Goal: Task Accomplishment & Management: Use online tool/utility

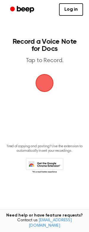
click at [45, 81] on span "button" at bounding box center [44, 83] width 20 height 20
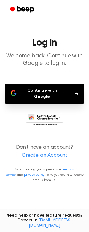
click at [40, 151] on link "Create an Account" at bounding box center [44, 155] width 77 height 8
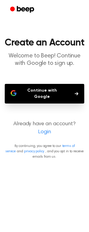
click at [45, 128] on link "Login" at bounding box center [44, 132] width 77 height 8
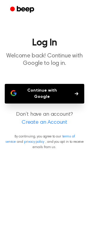
click at [42, 88] on button "Continue with Google" at bounding box center [45, 94] width 80 height 20
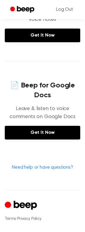
scroll to position [238, 0]
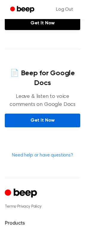
click at [33, 121] on link "Get It Now" at bounding box center [42, 120] width 75 height 14
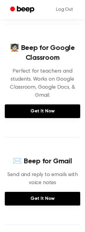
scroll to position [0, 0]
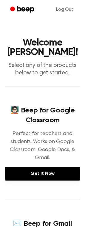
click at [23, 8] on icon "Beep" at bounding box center [25, 9] width 17 height 7
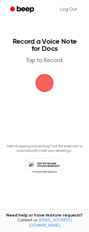
click at [40, 85] on span "button" at bounding box center [45, 83] width 32 height 32
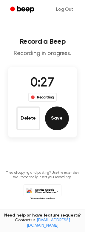
click at [58, 115] on button "Save" at bounding box center [57, 118] width 24 height 24
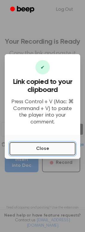
click at [44, 145] on button "Close" at bounding box center [43, 148] width 66 height 13
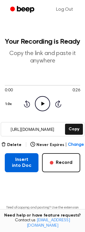
click at [26, 166] on button "Insert into Doc" at bounding box center [22, 162] width 34 height 19
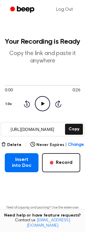
click at [40, 104] on icon "Play Audio" at bounding box center [42, 103] width 15 height 15
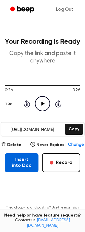
click at [15, 164] on button "Insert into Doc" at bounding box center [22, 162] width 34 height 19
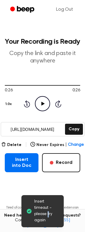
click at [48, 213] on span "Insert timeout - please try again" at bounding box center [46, 210] width 25 height 25
click at [31, 178] on main "Insert timeout - please try again Your Recording is Ready Copy the link and pas…" at bounding box center [42, 126] width 85 height 252
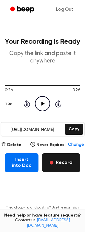
click at [57, 167] on button "Record" at bounding box center [61, 162] width 38 height 19
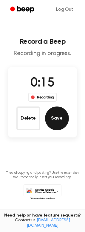
click at [52, 122] on button "Save" at bounding box center [57, 118] width 24 height 24
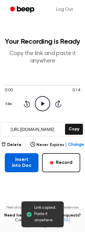
click at [25, 162] on button "Insert into Doc" at bounding box center [22, 162] width 34 height 19
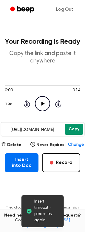
click at [74, 126] on button "Copy" at bounding box center [74, 129] width 18 height 11
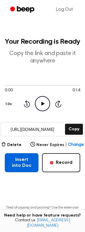
click at [18, 164] on button "Insert into Doc" at bounding box center [22, 162] width 34 height 19
click at [18, 162] on button "Insert into Doc" at bounding box center [22, 162] width 34 height 19
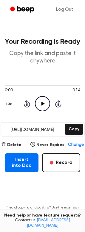
click at [45, 103] on icon "Play Audio" at bounding box center [42, 103] width 15 height 15
click at [13, 147] on button "Delete" at bounding box center [11, 145] width 20 height 6
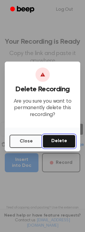
click at [58, 144] on button "Delete" at bounding box center [58, 141] width 33 height 13
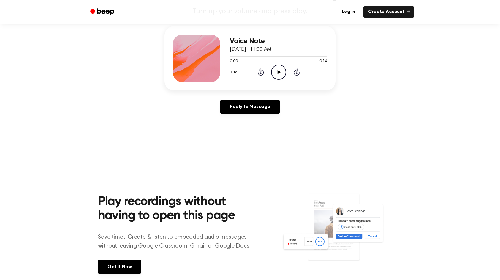
scroll to position [149, 0]
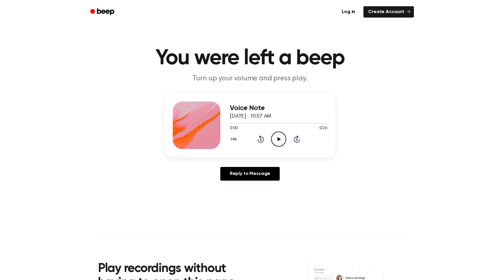
click at [281, 137] on icon "Play Audio" at bounding box center [278, 138] width 15 height 15
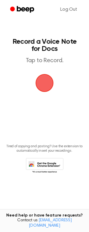
click at [48, 85] on span "button" at bounding box center [45, 83] width 22 height 22
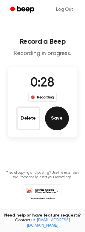
click at [61, 119] on button "Save" at bounding box center [57, 118] width 24 height 24
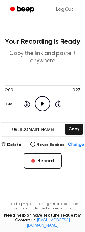
click at [42, 56] on p "Copy the link and paste it anywhere" at bounding box center [42, 57] width 75 height 15
click at [68, 124] on button "Copy" at bounding box center [74, 129] width 18 height 11
click at [37, 181] on main "Your Recording is Ready Copy the link and paste it anywhere 0:00 0:27 Your brow…" at bounding box center [42, 124] width 85 height 248
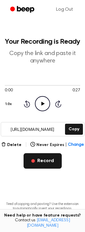
click at [46, 162] on button "Record" at bounding box center [42, 160] width 38 height 15
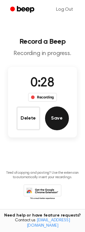
click at [66, 123] on button "Save" at bounding box center [57, 118] width 24 height 24
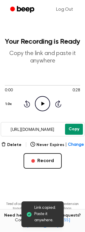
click at [74, 131] on button "Copy" at bounding box center [74, 129] width 18 height 11
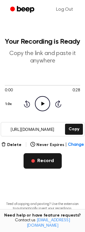
click at [48, 163] on button "Record" at bounding box center [42, 160] width 38 height 15
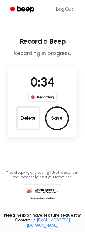
click at [58, 120] on button "Save" at bounding box center [57, 118] width 24 height 24
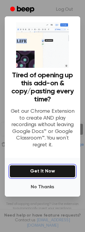
click at [53, 170] on button "Get It Now" at bounding box center [43, 171] width 66 height 12
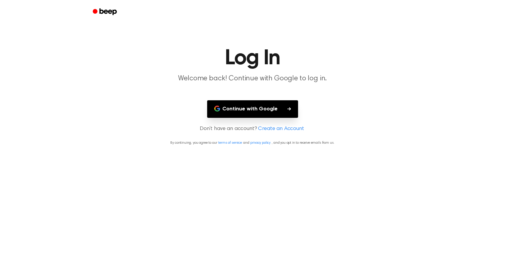
click at [269, 113] on button "Continue with Google" at bounding box center [252, 109] width 91 height 18
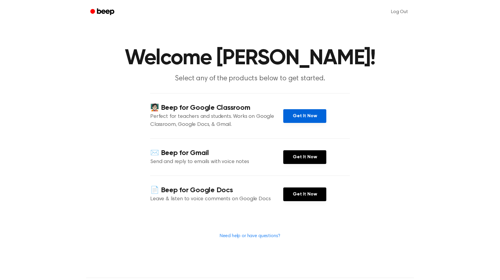
click at [314, 115] on link "Get It Now" at bounding box center [304, 116] width 43 height 14
click at [297, 158] on link "Get It Now" at bounding box center [304, 157] width 43 height 14
click at [304, 201] on div "📄 Beep for Google Docs Leave & listen to voice comments on Google Docs Get It N…" at bounding box center [250, 193] width 200 height 37
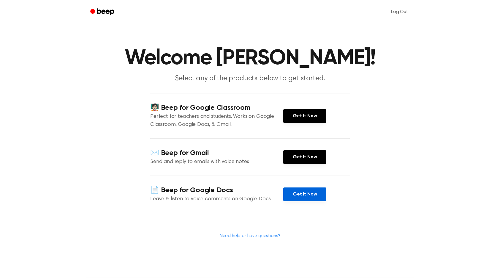
click at [301, 192] on link "Get It Now" at bounding box center [304, 194] width 43 height 14
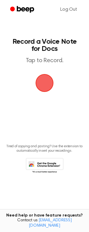
click at [46, 86] on span "button" at bounding box center [44, 83] width 17 height 17
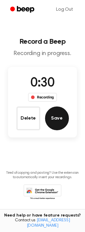
click at [55, 112] on button "Save" at bounding box center [57, 118] width 24 height 24
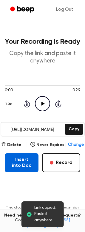
click at [20, 162] on button "Insert into Doc" at bounding box center [22, 162] width 34 height 19
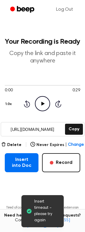
click at [27, 211] on icon at bounding box center [28, 211] width 5 height 5
click at [39, 211] on span "Insert timeout - please try again" at bounding box center [46, 210] width 25 height 25
click at [38, 204] on span "Insert timeout - please try again" at bounding box center [46, 210] width 25 height 25
click at [28, 212] on icon at bounding box center [28, 211] width 5 height 5
click at [35, 220] on span "Insert timeout - please try again" at bounding box center [46, 210] width 25 height 25
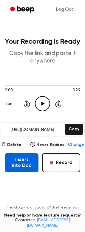
click at [28, 163] on button "Insert into Doc" at bounding box center [22, 162] width 34 height 19
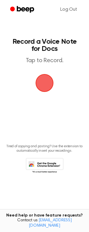
click at [43, 83] on span "button" at bounding box center [44, 82] width 19 height 19
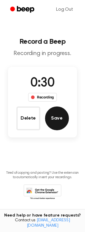
click at [66, 114] on button "Save" at bounding box center [57, 118] width 24 height 24
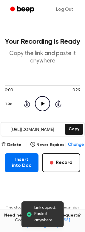
click at [23, 168] on button "Insert into Doc" at bounding box center [22, 162] width 34 height 19
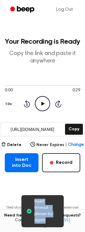
drag, startPoint x: 44, startPoint y: 220, endPoint x: 23, endPoint y: 203, distance: 27.0
click at [23, 203] on div "Insert timeout - please try again" at bounding box center [42, 211] width 42 height 32
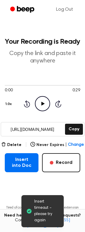
click at [28, 211] on icon at bounding box center [28, 211] width 5 height 5
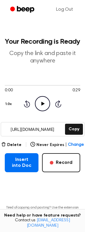
click at [28, 211] on p "Tired of copying and pasting? Use the extension to automatically insert your re…" at bounding box center [42, 209] width 75 height 9
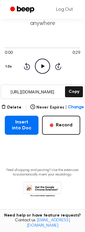
scroll to position [39, 0]
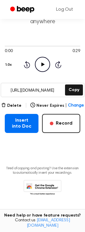
click at [42, 186] on icon at bounding box center [42, 188] width 38 height 16
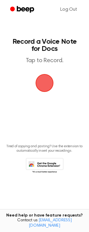
click at [46, 83] on span "button" at bounding box center [44, 82] width 19 height 19
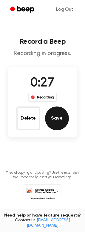
click at [56, 114] on button "Save" at bounding box center [57, 118] width 24 height 24
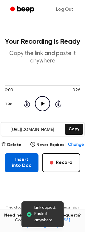
click at [24, 168] on button "Insert into Doc" at bounding box center [22, 162] width 34 height 19
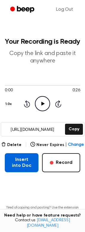
click at [26, 170] on button "Insert into Doc" at bounding box center [22, 162] width 34 height 19
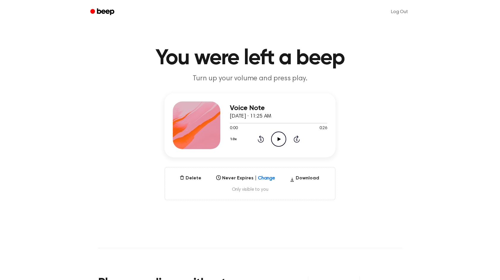
drag, startPoint x: 279, startPoint y: 138, endPoint x: 299, endPoint y: 145, distance: 21.2
click at [280, 138] on icon at bounding box center [278, 139] width 3 height 4
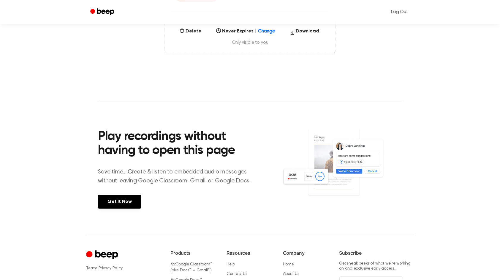
scroll to position [30, 0]
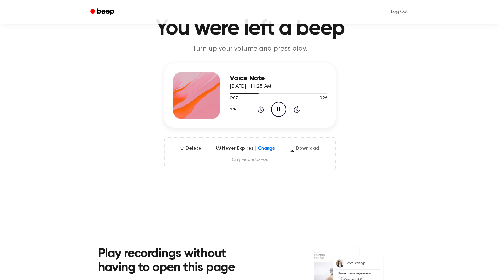
click at [301, 150] on button "Download" at bounding box center [305, 150] width 34 height 10
click at [308, 147] on button "Download" at bounding box center [305, 150] width 34 height 10
drag, startPoint x: 43, startPoint y: 116, endPoint x: 42, endPoint y: 119, distance: 3.3
click at [43, 115] on div "Voice Note [DATE] · 11:25 AM 0:26 0:26 Your browser does not support the [objec…" at bounding box center [250, 116] width 486 height 107
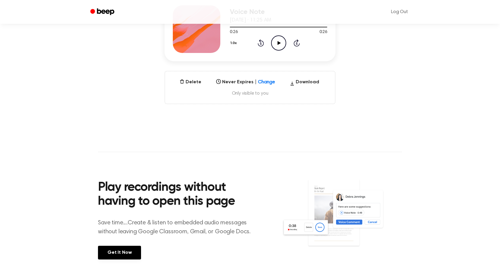
scroll to position [208, 0]
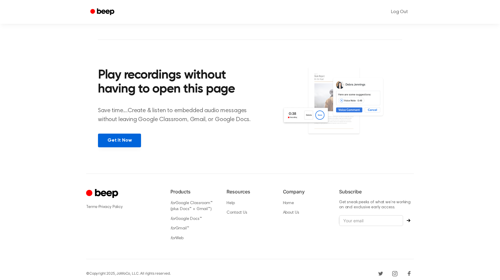
click at [116, 138] on link "Get It Now" at bounding box center [119, 140] width 43 height 14
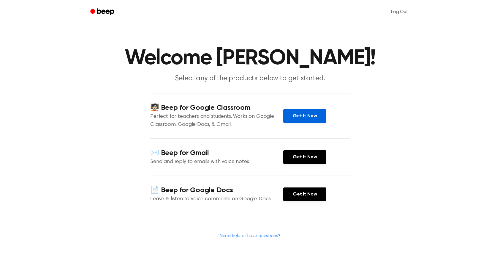
click at [302, 116] on link "Get It Now" at bounding box center [304, 116] width 43 height 14
